Goal: Task Accomplishment & Management: Complete application form

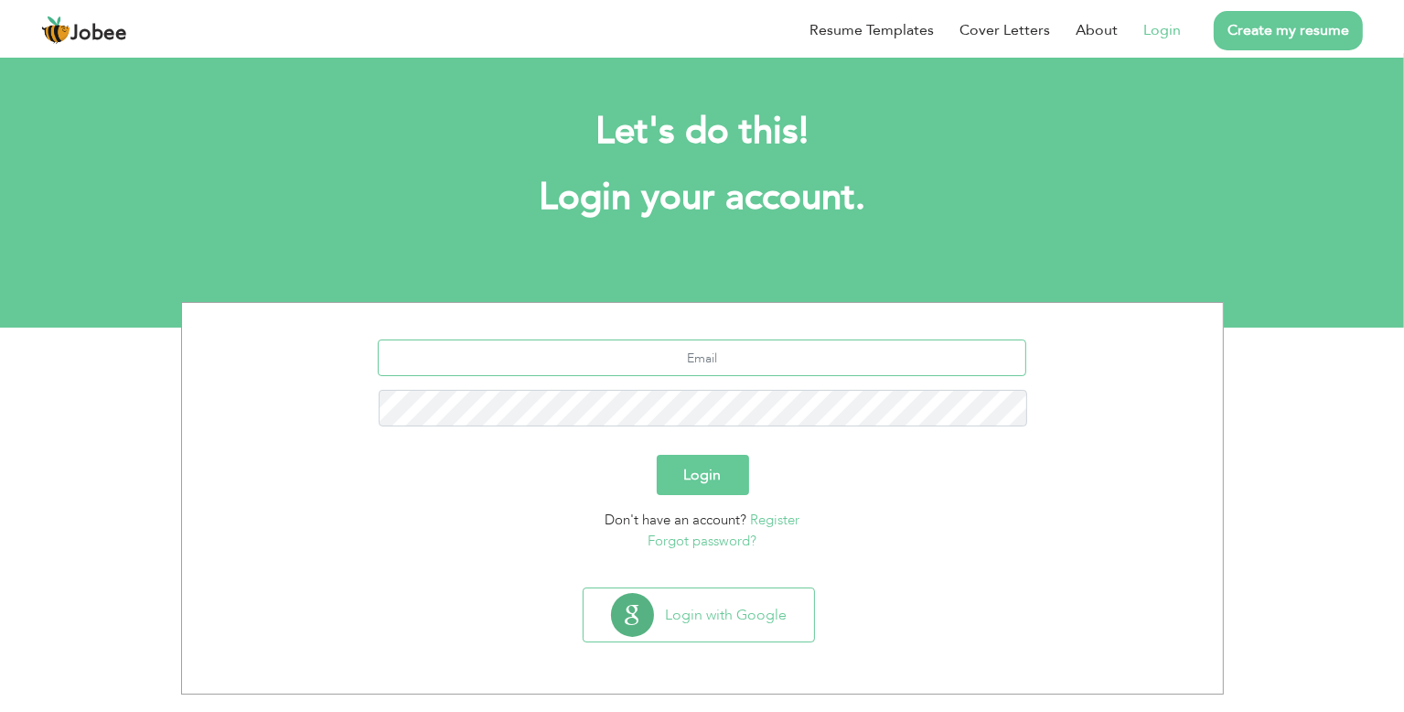
click at [907, 359] on input "text" at bounding box center [702, 357] width 649 height 37
type input "[EMAIL_ADDRESS][DOMAIN_NAME]"
click at [656, 455] on button "Login" at bounding box center [702, 475] width 92 height 40
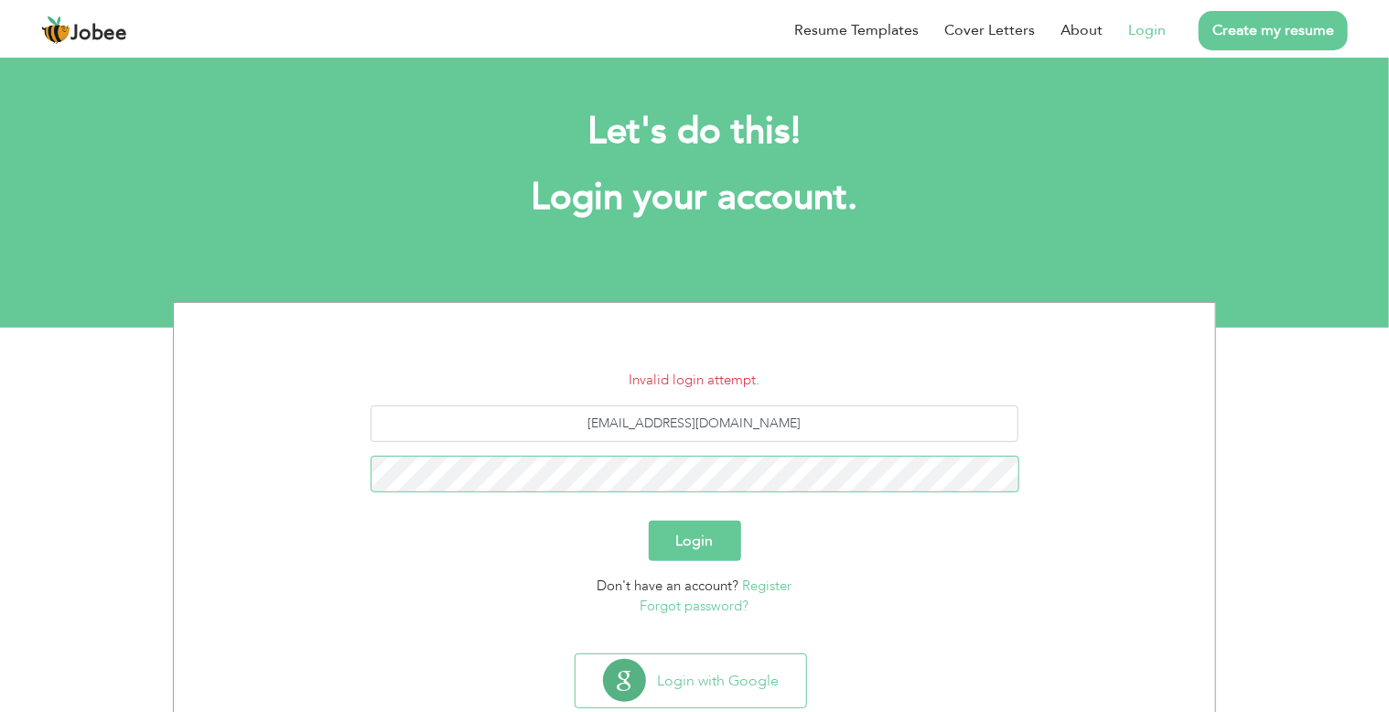
click at [649, 520] on button "Login" at bounding box center [695, 540] width 92 height 40
